Goal: Download file/media

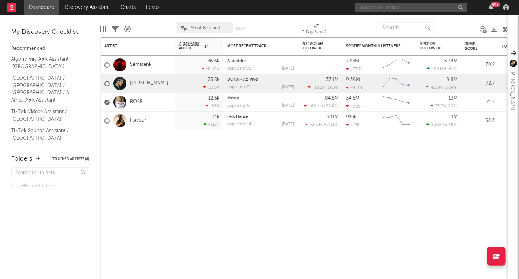
click at [410, 10] on input "text" at bounding box center [411, 7] width 112 height 9
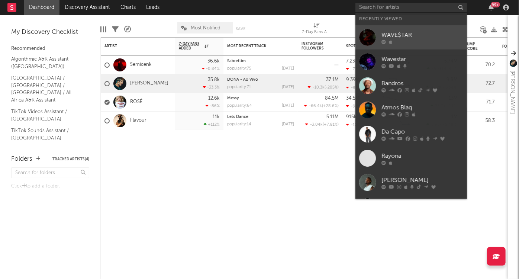
click at [407, 42] on div at bounding box center [422, 41] width 82 height 4
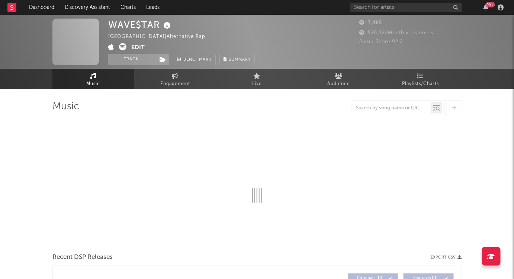
select select "6m"
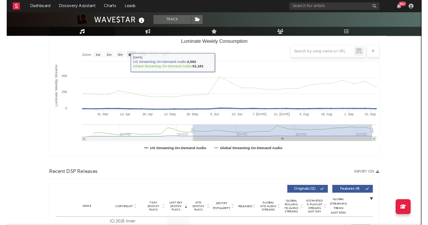
scroll to position [169, 0]
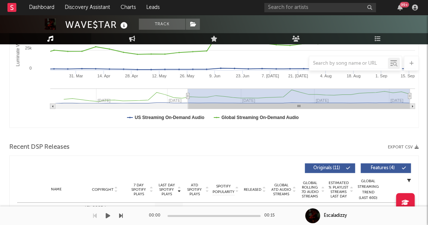
click at [108, 215] on icon "button" at bounding box center [108, 216] width 4 height 6
click at [122, 146] on div "Recent DSP Releases Export CSV" at bounding box center [213, 147] width 409 height 13
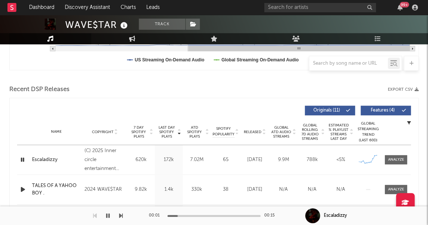
scroll to position [304, 0]
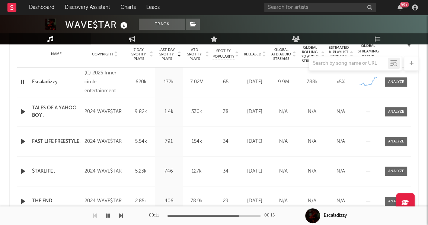
click at [36, 212] on div at bounding box center [61, 215] width 123 height 19
